Goal: Task Accomplishment & Management: Use online tool/utility

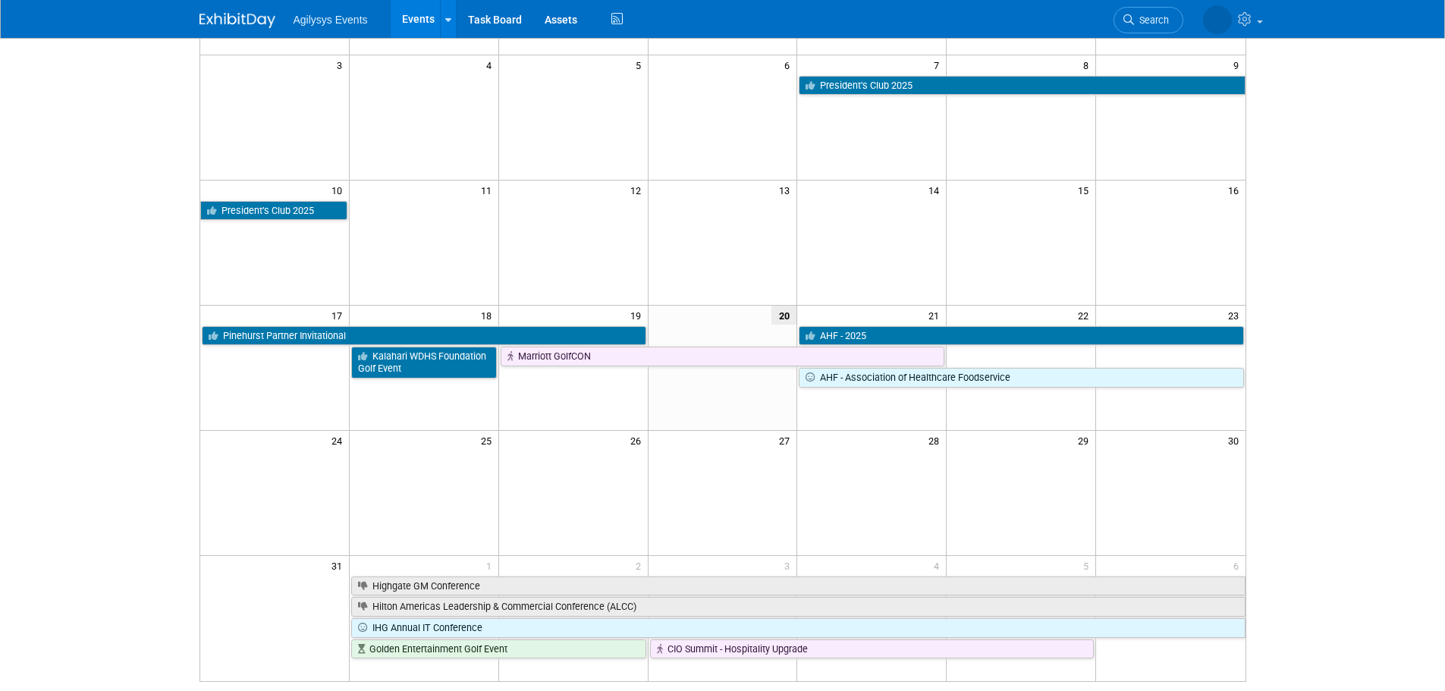
scroll to position [15, 0]
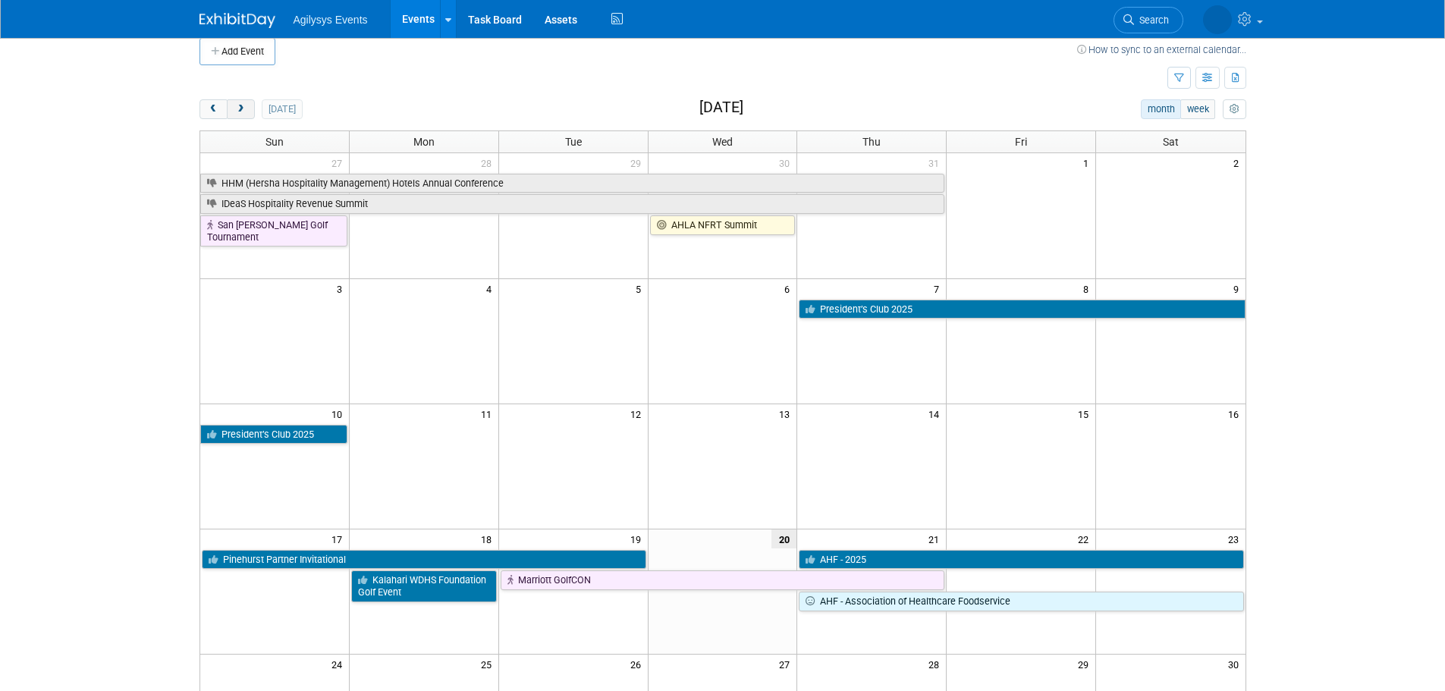
click at [246, 111] on button "next" at bounding box center [241, 109] width 28 height 20
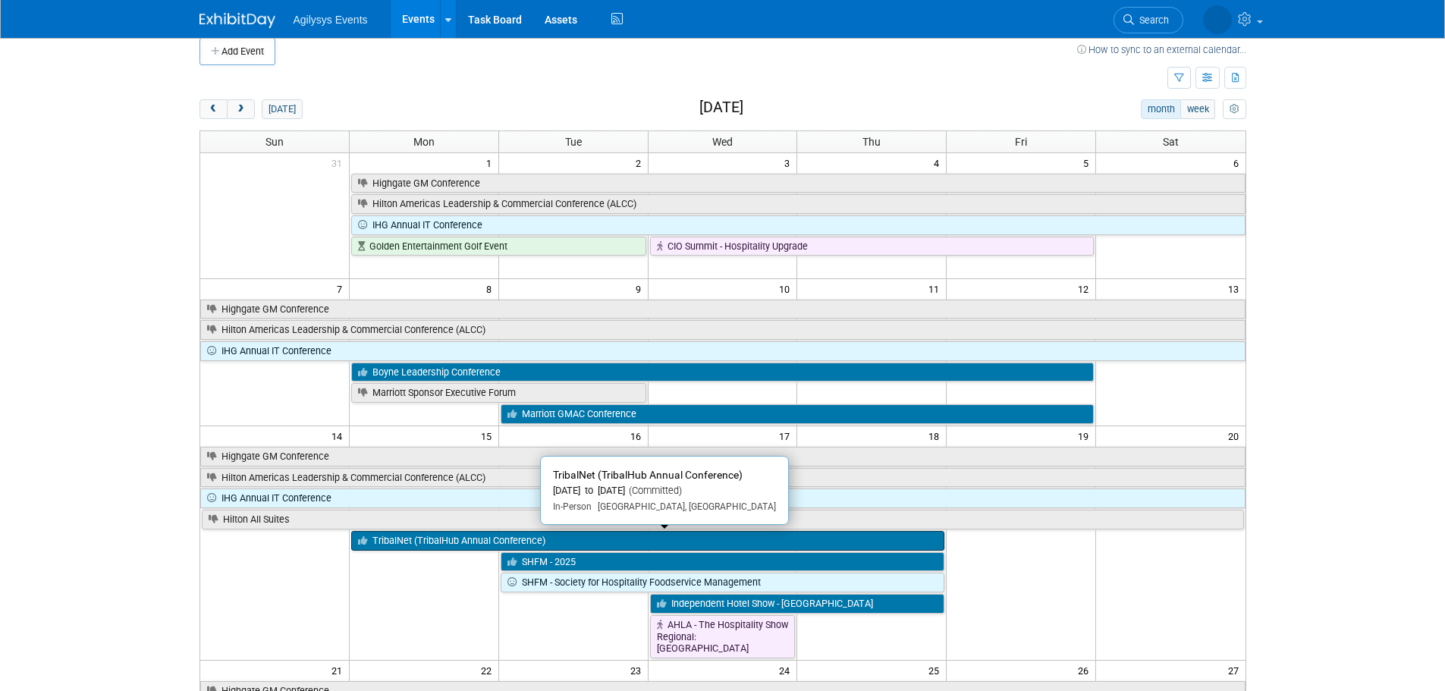
click at [487, 543] on link "TribalNet (TribalHub Annual Conference)" at bounding box center [647, 541] width 593 height 20
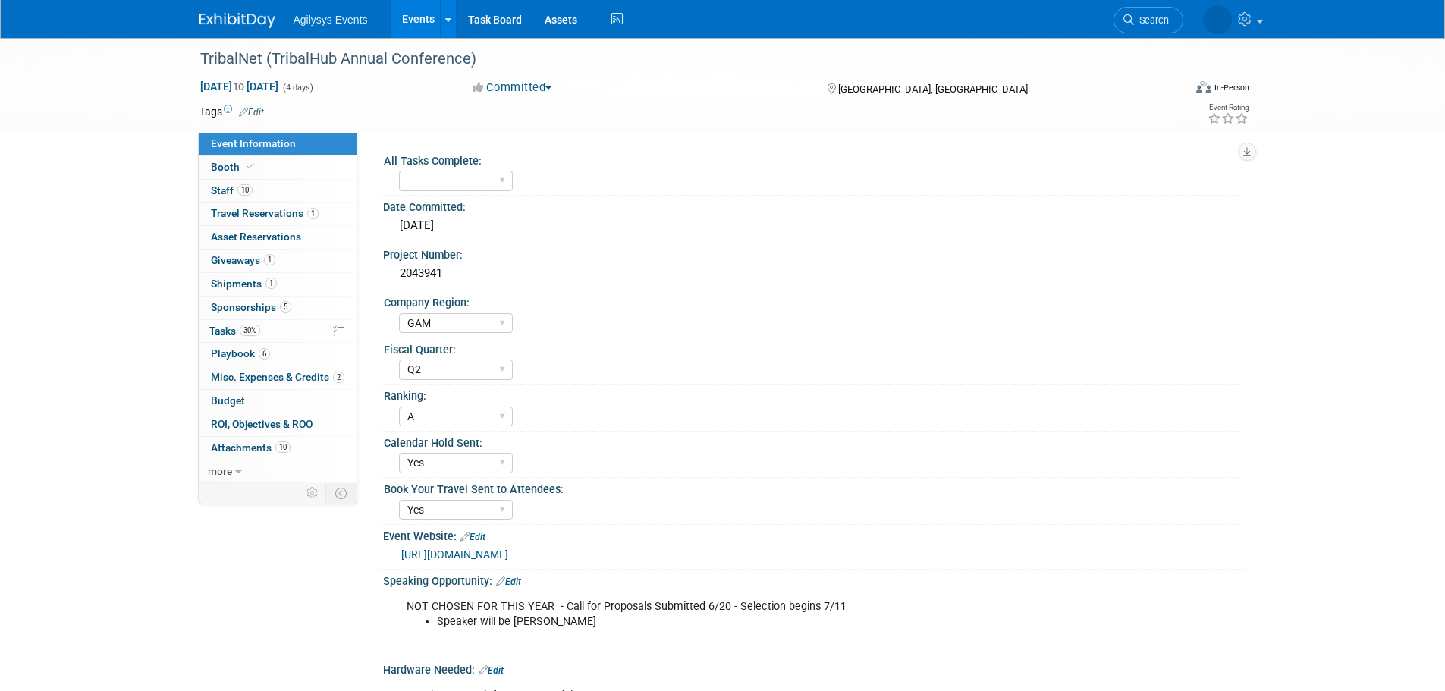
select select "GAM"
select select "Q2"
select select "A"
select select "Yes"
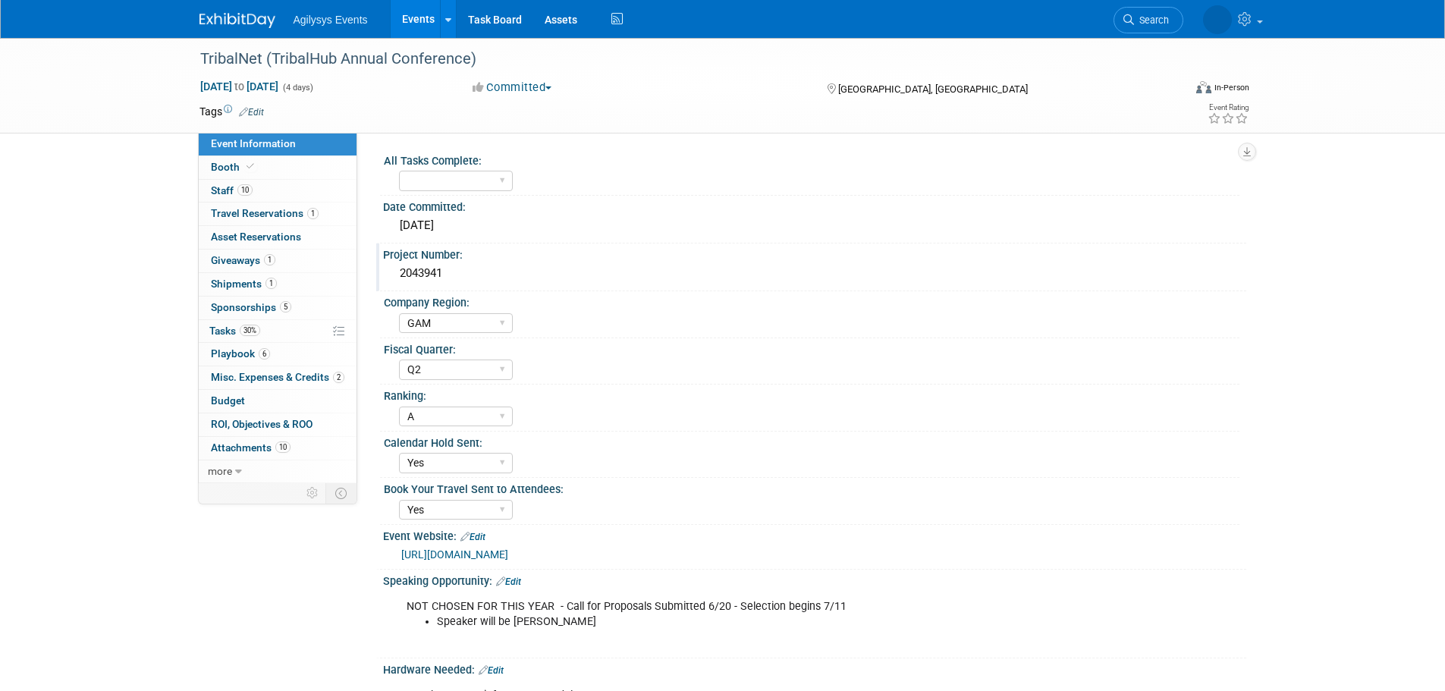
drag, startPoint x: 448, startPoint y: 275, endPoint x: 395, endPoint y: 272, distance: 53.2
click at [395, 272] on div "2043941" at bounding box center [814, 274] width 840 height 24
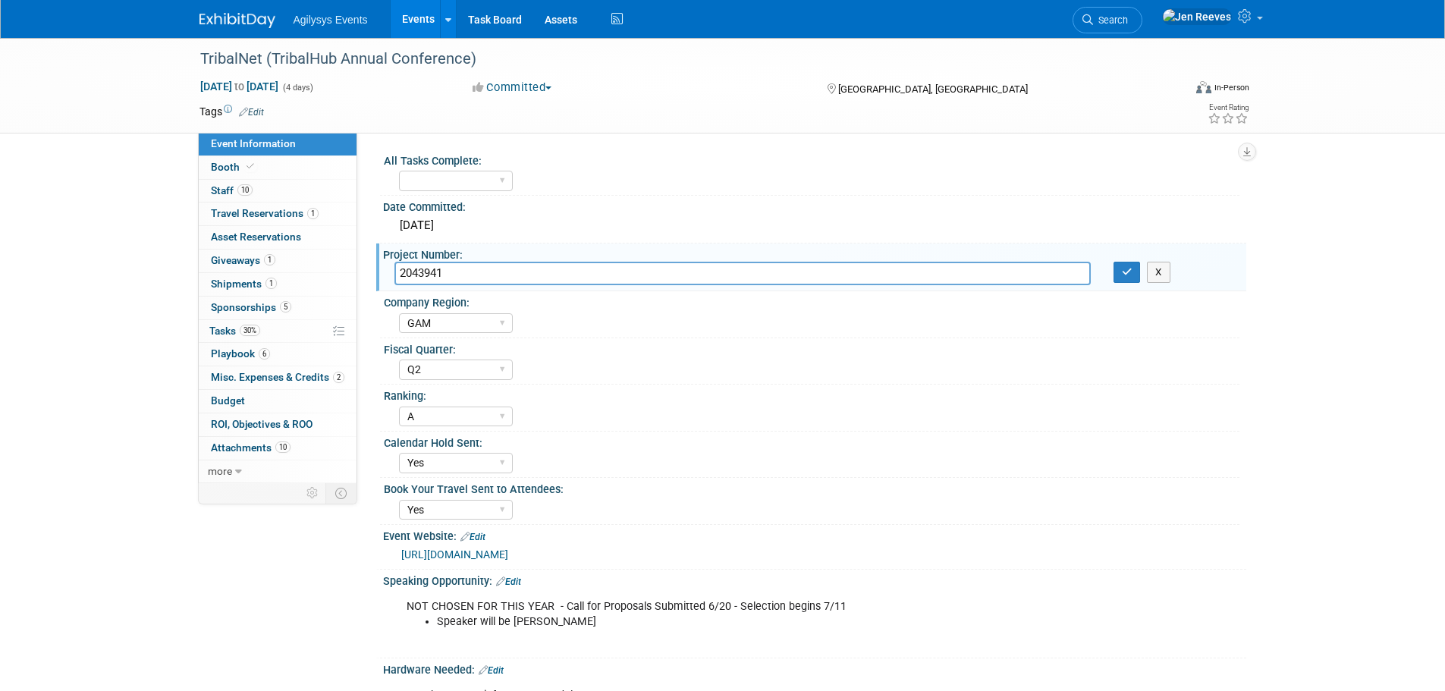
drag, startPoint x: 458, startPoint y: 275, endPoint x: 388, endPoint y: 269, distance: 70.7
click at [388, 269] on div "2043941" at bounding box center [742, 274] width 719 height 24
